Goal: Task Accomplishment & Management: Manage account settings

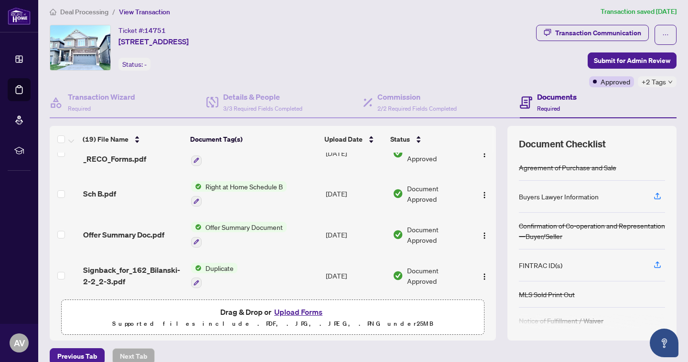
scroll to position [621, 0]
click at [92, 14] on span "Deal Processing" at bounding box center [84, 12] width 48 height 9
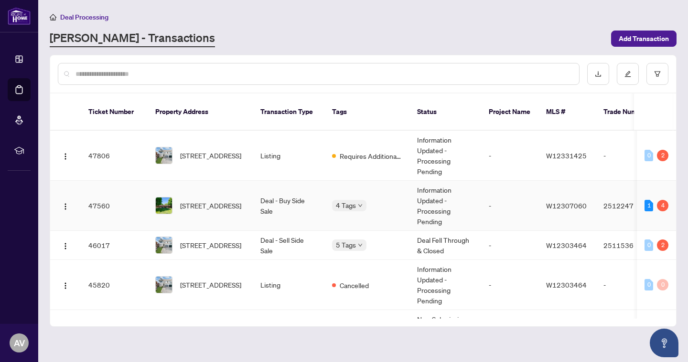
click at [660, 200] on div "4" at bounding box center [662, 205] width 11 height 11
click at [218, 201] on span "[STREET_ADDRESS]" at bounding box center [210, 206] width 61 height 11
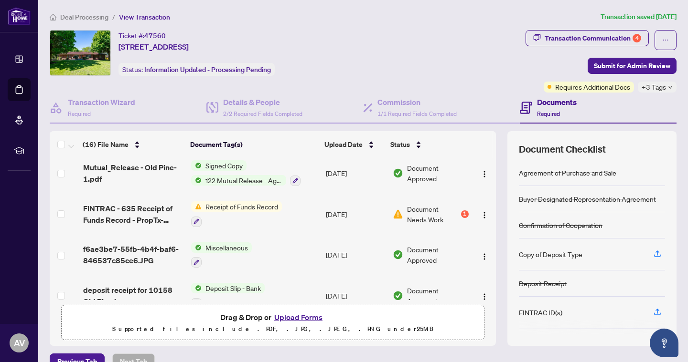
scroll to position [7, 0]
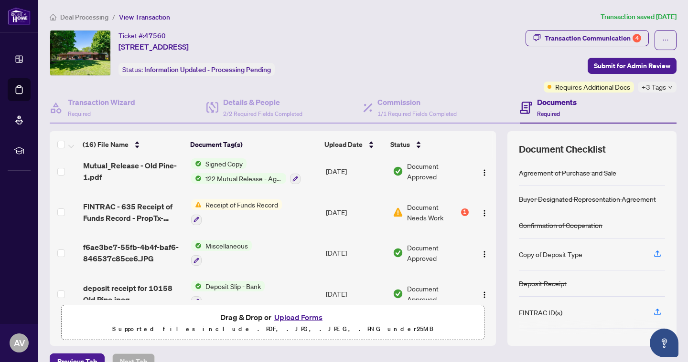
click at [424, 216] on span "Document Needs Work" at bounding box center [433, 212] width 52 height 21
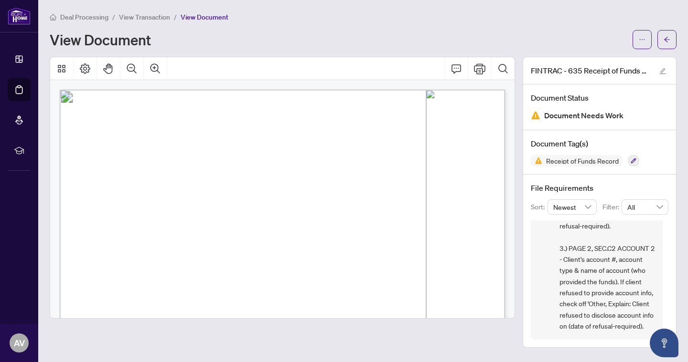
click at [159, 18] on span "View Transaction" at bounding box center [144, 17] width 51 height 9
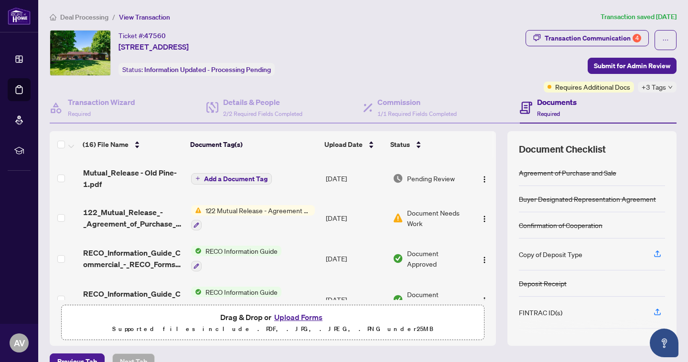
scroll to position [249, 0]
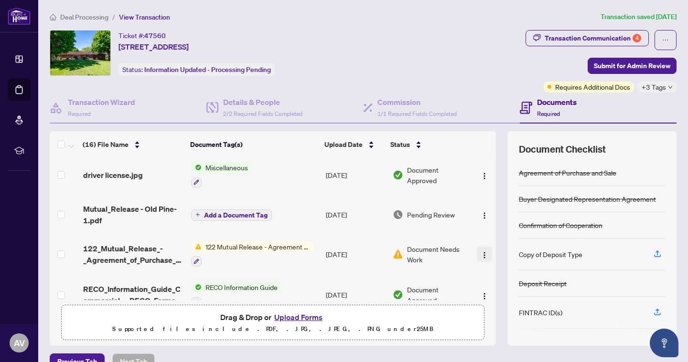
click at [484, 252] on img "button" at bounding box center [484, 256] width 8 height 8
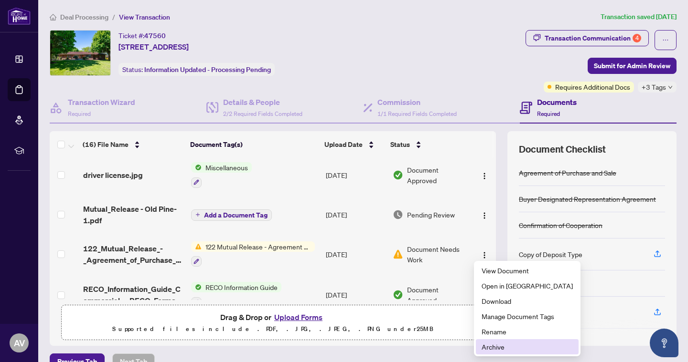
click at [482, 348] on span "Archive" at bounding box center [526, 347] width 91 height 11
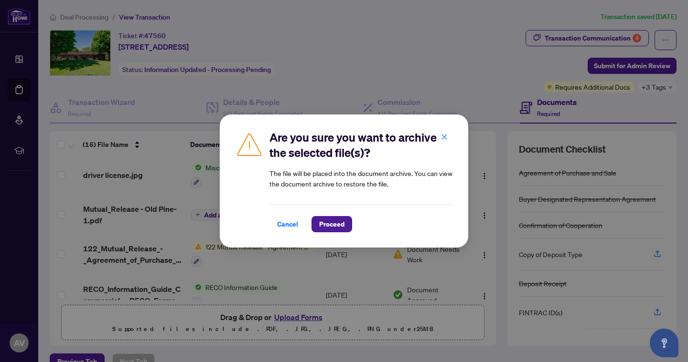
drag, startPoint x: 336, startPoint y: 225, endPoint x: 433, endPoint y: 218, distance: 96.7
click at [433, 218] on div "Cancel Proceed" at bounding box center [360, 224] width 183 height 16
click at [331, 221] on span "Proceed" at bounding box center [331, 224] width 25 height 15
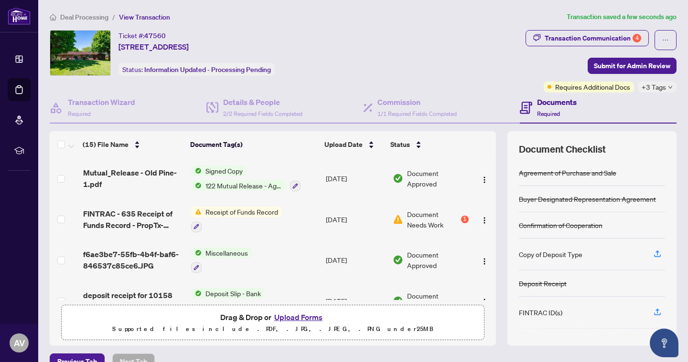
scroll to position [0, 0]
click at [84, 15] on span "Deal Processing" at bounding box center [84, 17] width 48 height 9
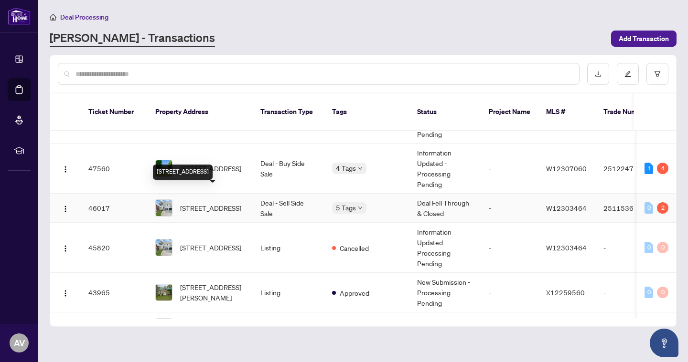
scroll to position [41, 0]
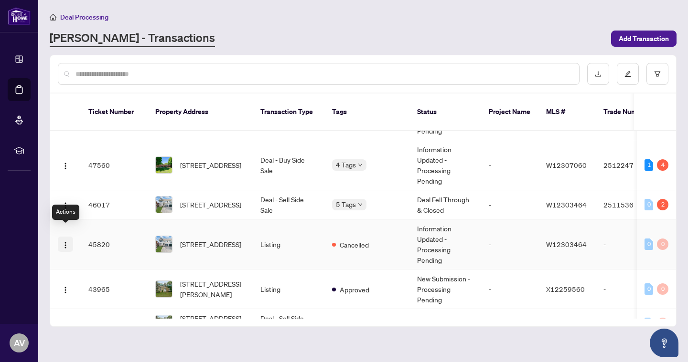
click at [61, 237] on button "button" at bounding box center [65, 244] width 15 height 15
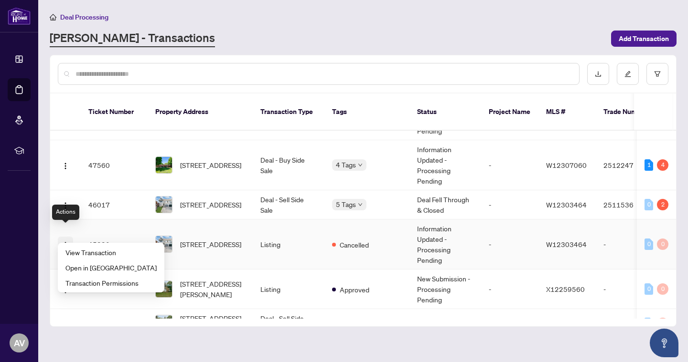
click at [64, 239] on span "button" at bounding box center [66, 244] width 8 height 11
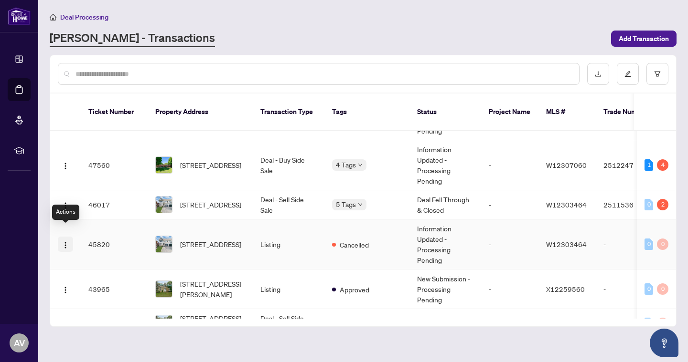
click at [64, 239] on span "button" at bounding box center [66, 244] width 8 height 11
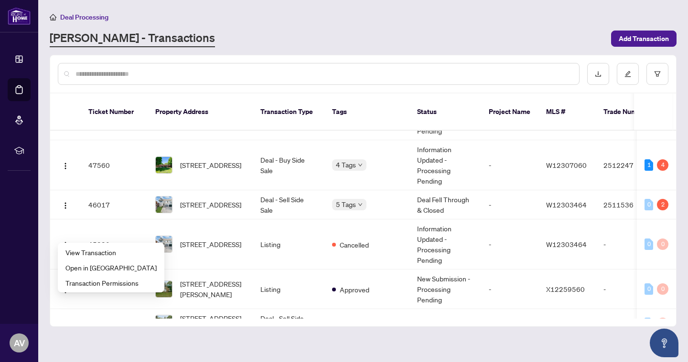
click at [91, 324] on main "Deal Processing [PERSON_NAME] - Transactions Add Transaction Ticket Number Prop…" at bounding box center [362, 181] width 649 height 362
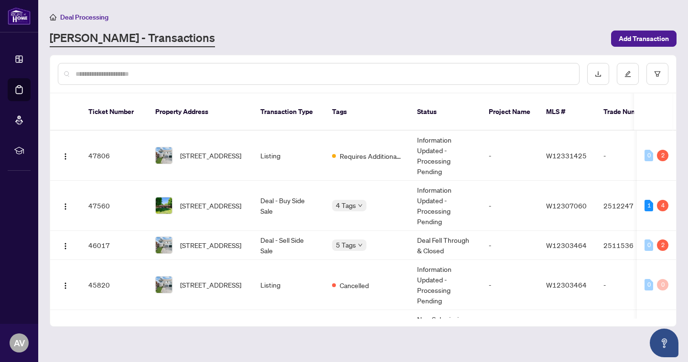
scroll to position [0, 0]
